Goal: Find specific page/section

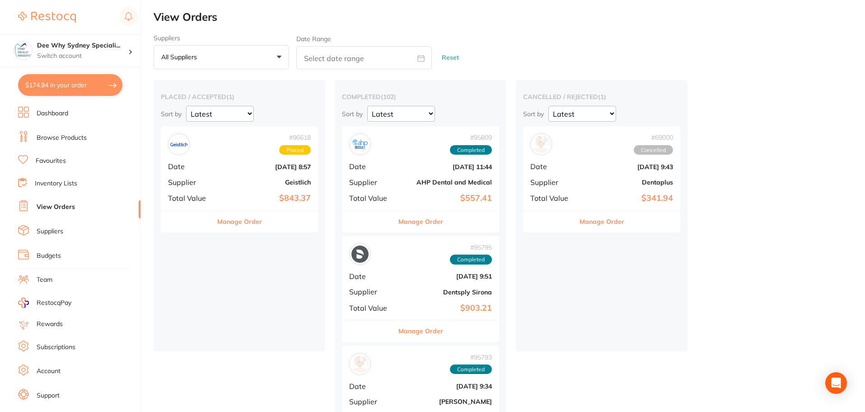
click at [61, 114] on link "Dashboard" at bounding box center [53, 113] width 32 height 9
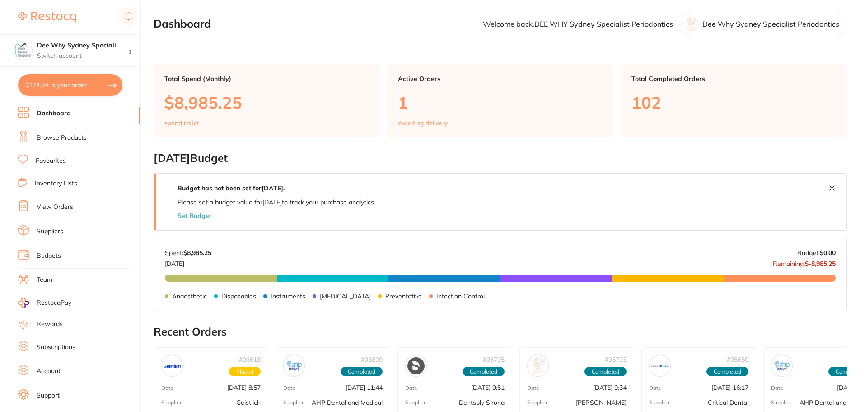
click at [84, 136] on link "Browse Products" at bounding box center [62, 137] width 50 height 9
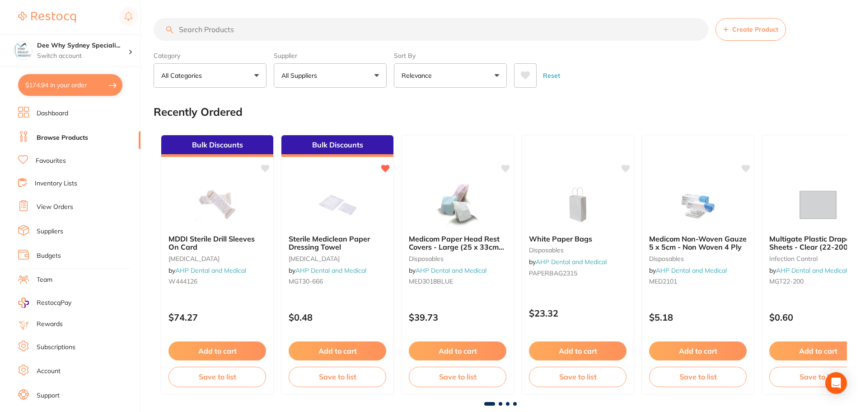
click at [248, 28] on input "search" at bounding box center [431, 29] width 555 height 23
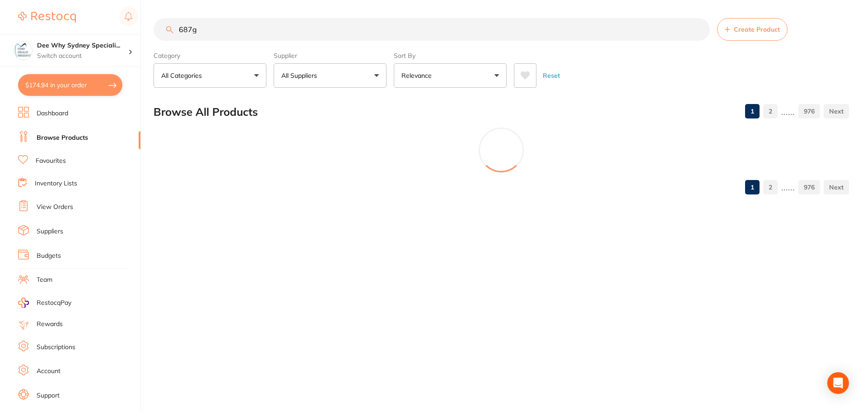
type input "687g"
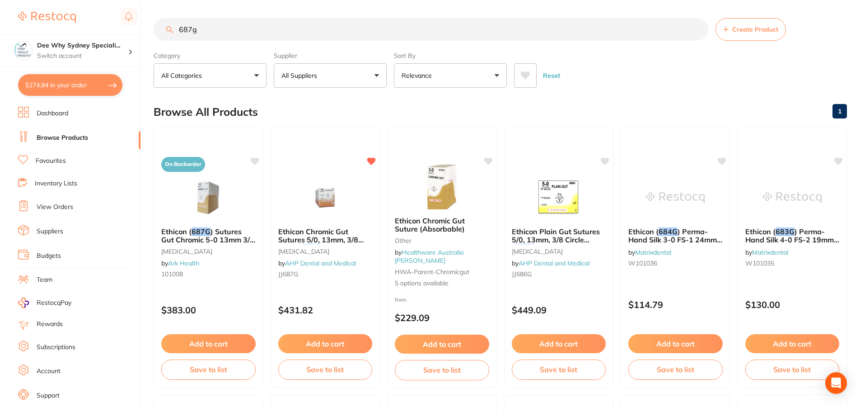
click at [67, 112] on link "Dashboard" at bounding box center [53, 113] width 32 height 9
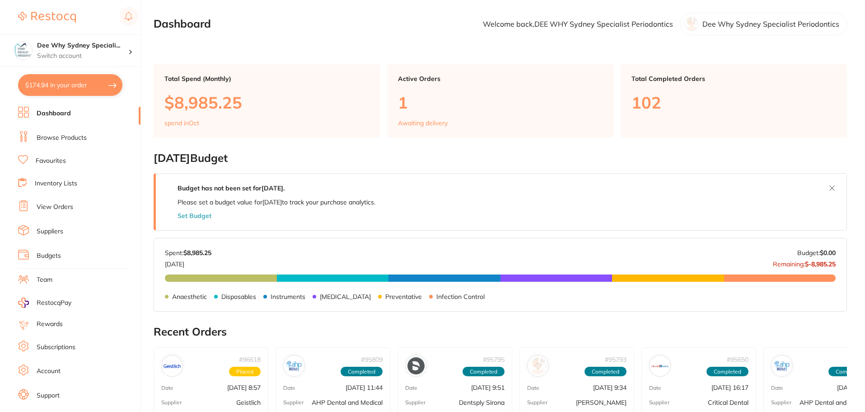
click at [66, 140] on link "Browse Products" at bounding box center [62, 137] width 50 height 9
